Goal: Obtain resource: Download file/media

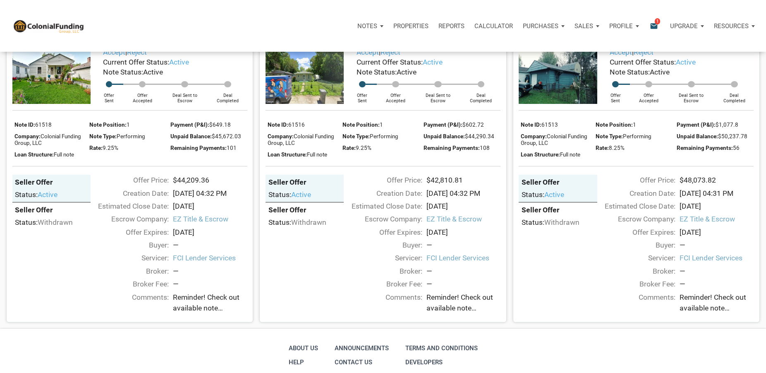
scroll to position [692, 0]
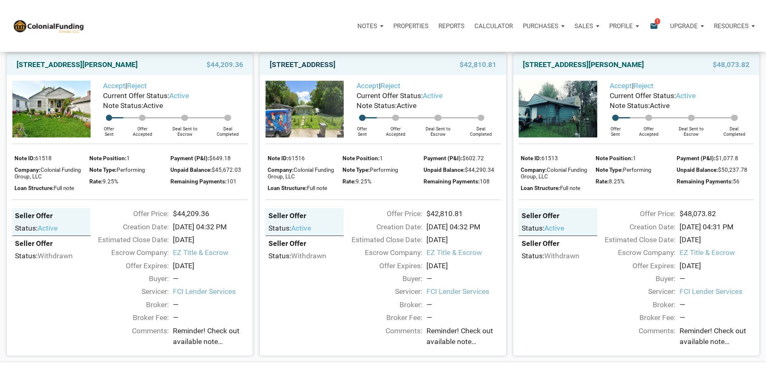
drag, startPoint x: 268, startPoint y: 76, endPoint x: 355, endPoint y: 84, distance: 86.8
click at [355, 69] on div "3725 Baltimore Avenue, Indianapolis, IN, 46218" at bounding box center [347, 65] width 165 height 10
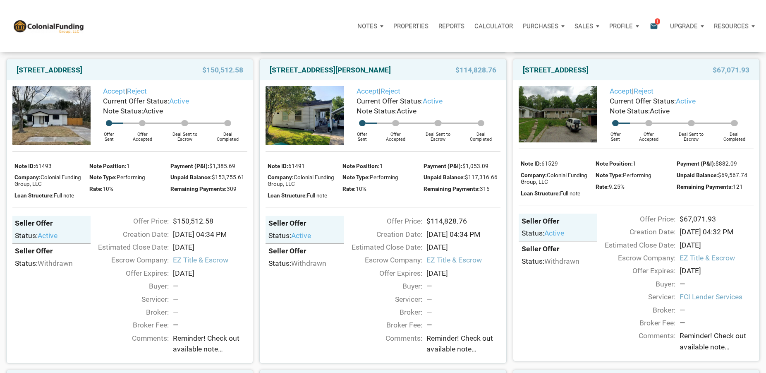
scroll to position [354, 0]
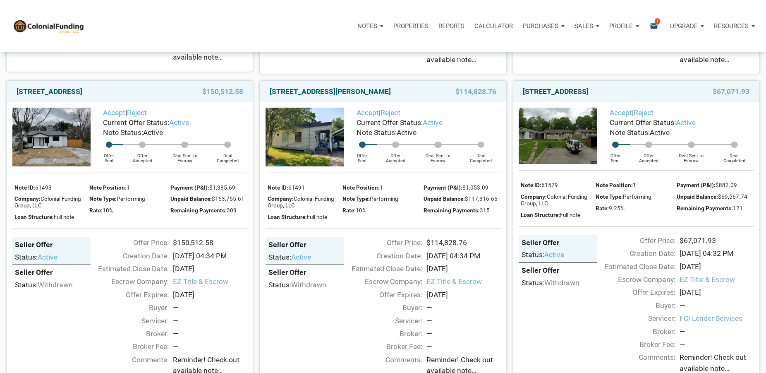
drag, startPoint x: 520, startPoint y: 93, endPoint x: 550, endPoint y: 107, distance: 33.5
click at [550, 96] on div "2312 Silver Maple Court, Indianapolis, IN, 46222" at bounding box center [601, 91] width 165 height 10
click at [554, 151] on img at bounding box center [558, 136] width 78 height 57
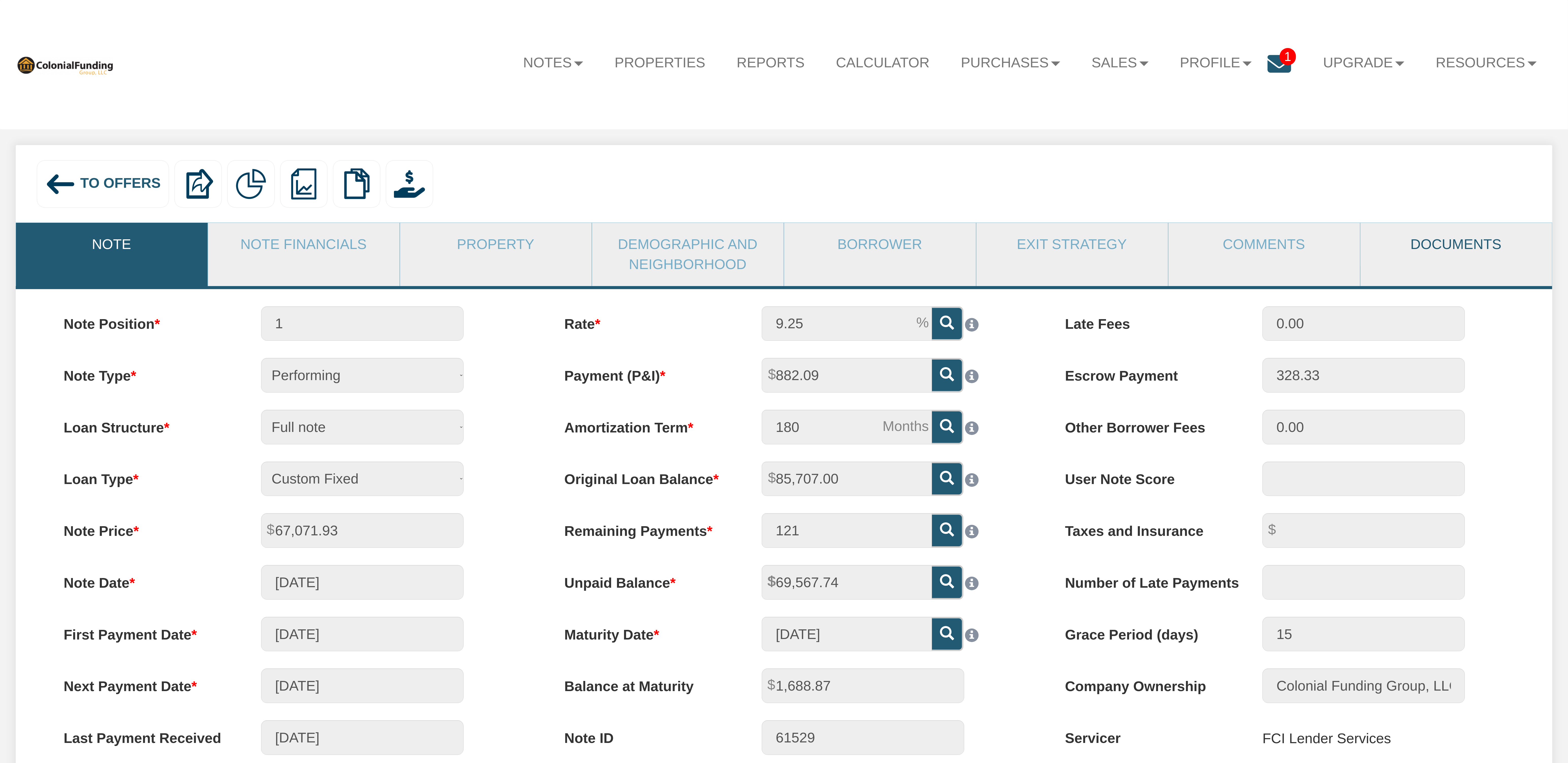
click at [1419, 246] on link "Documents" at bounding box center [1456, 245] width 191 height 43
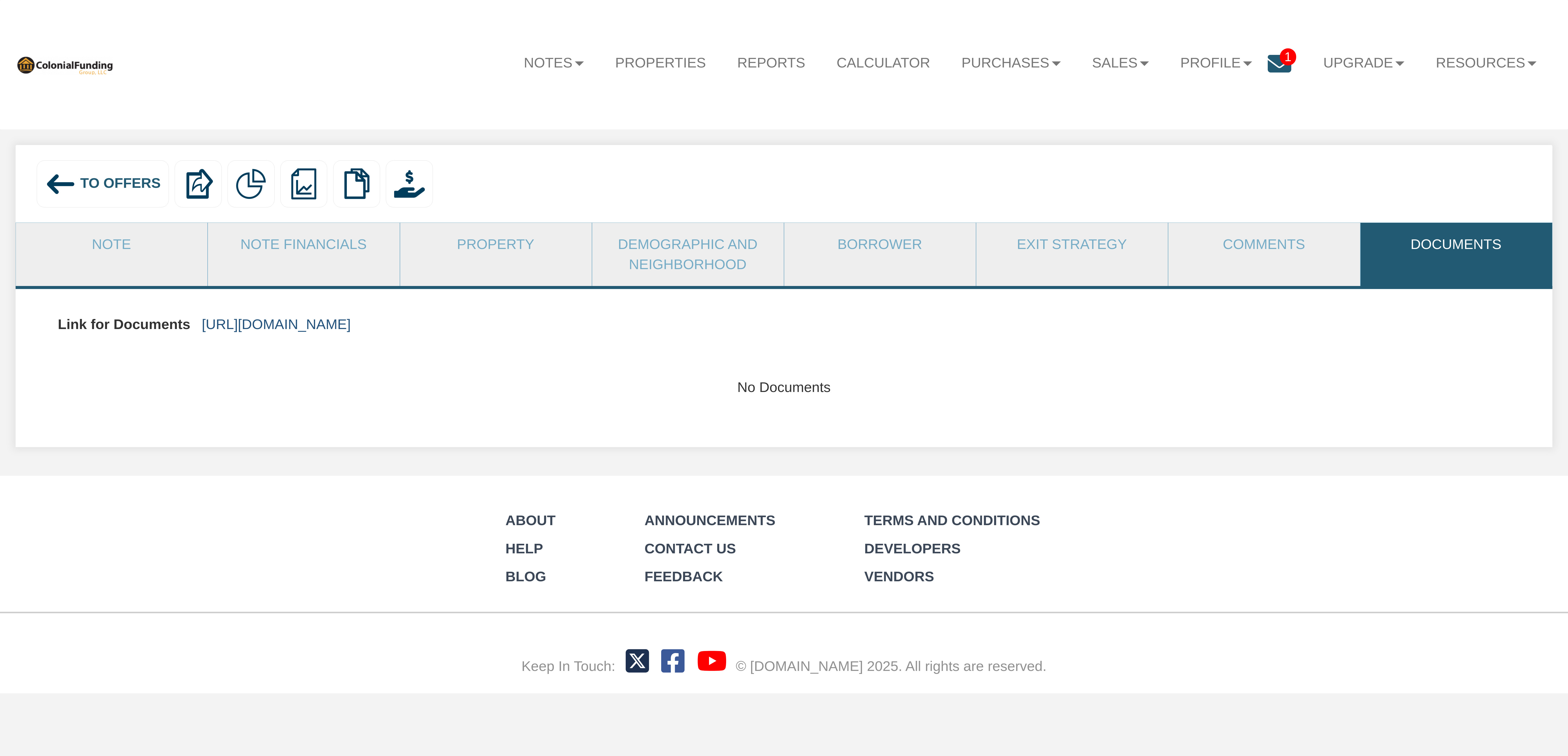
click at [351, 323] on link "[URL][DOMAIN_NAME]" at bounding box center [276, 324] width 149 height 16
